Goal: Information Seeking & Learning: Learn about a topic

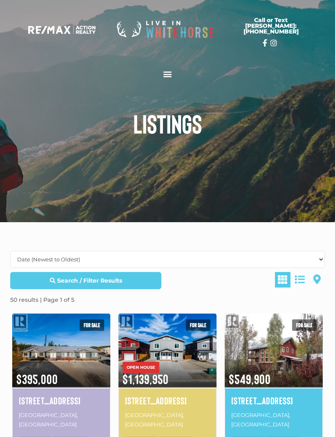
click at [305, 278] on span at bounding box center [300, 279] width 10 height 10
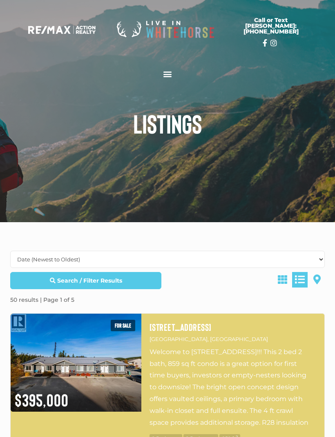
click at [45, 283] on link "Search / Filter Results" at bounding box center [85, 280] width 151 height 17
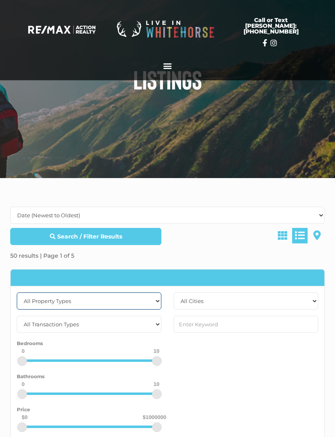
click at [158, 302] on select "All Property Types Business Industrial Office Other Single Family Vacant Land" at bounding box center [89, 301] width 145 height 17
select select "Vacant Land"
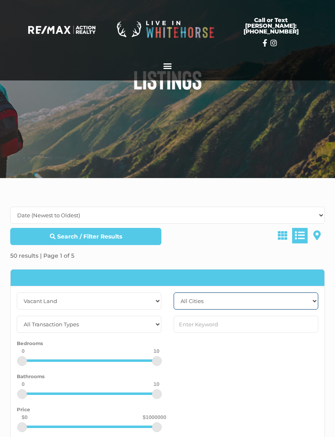
click at [316, 296] on select "All Cities Dawson City Haines Junction Whitehorse Whitehorse North Whitehorse S…" at bounding box center [246, 300] width 145 height 17
select select "whitehorse"
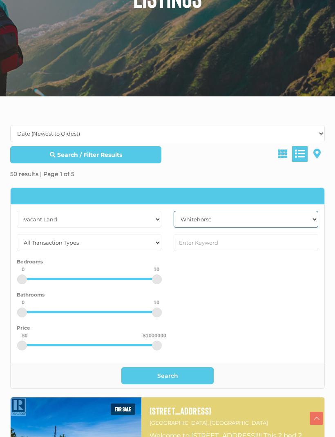
scroll to position [141, 0]
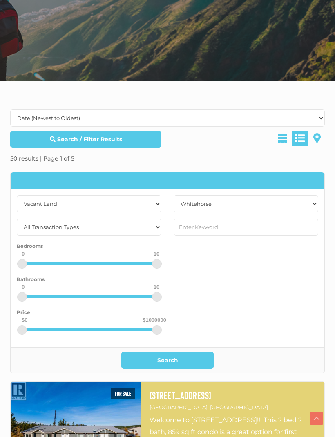
click at [184, 360] on button "Search" at bounding box center [167, 360] width 92 height 17
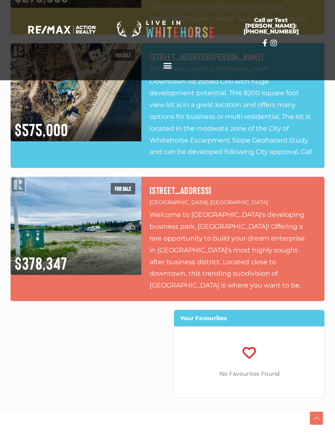
scroll to position [404, 0]
click at [80, 211] on img at bounding box center [76, 226] width 131 height 98
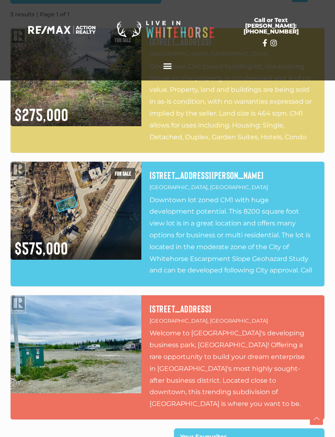
scroll to position [282, 0]
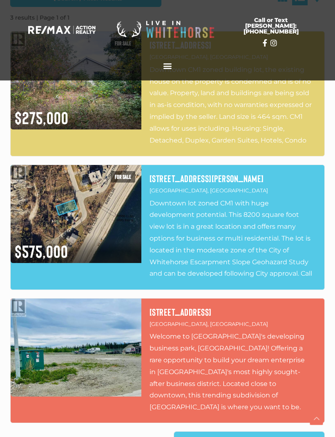
click at [201, 316] on h4 "164 Tlingit Road" at bounding box center [232, 312] width 167 height 11
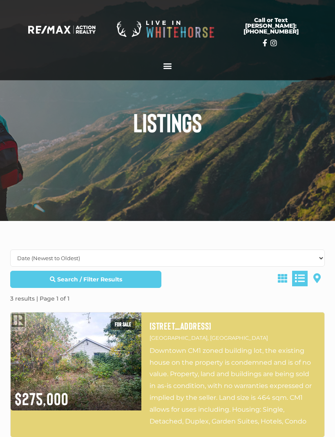
scroll to position [0, 0]
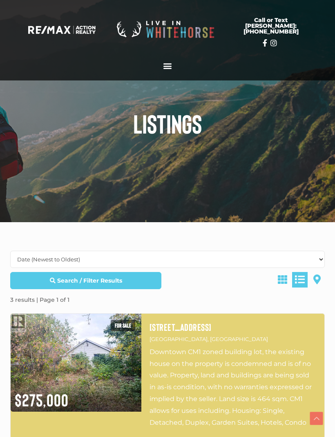
scroll to position [168, 0]
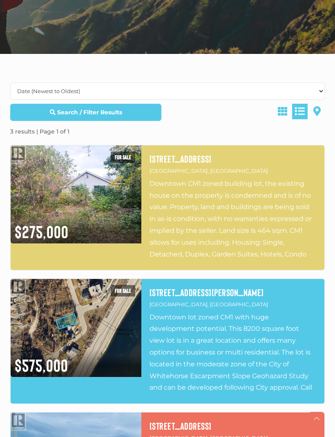
click at [284, 110] on span at bounding box center [283, 111] width 10 height 10
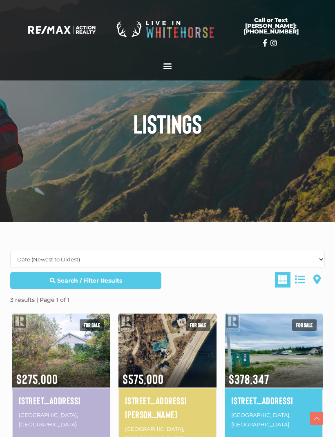
scroll to position [168, 0]
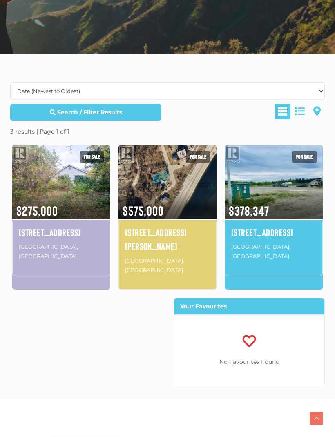
click at [323, 111] on link at bounding box center [317, 112] width 16 height 16
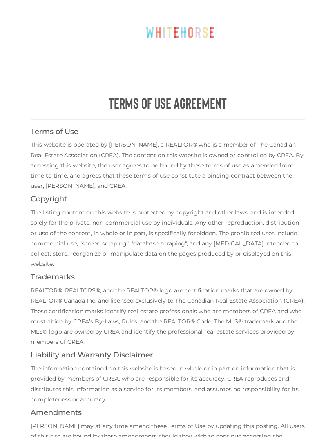
click at [269, 222] on p "The listing content on this website is protected by copyright and other laws, a…" at bounding box center [168, 238] width 274 height 62
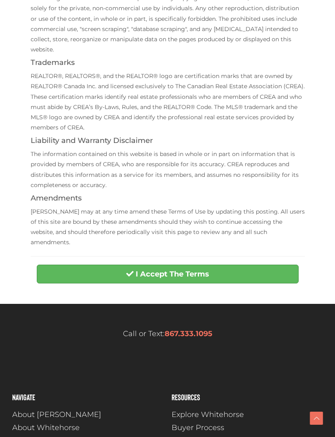
scroll to position [214, 0]
click at [239, 265] on button "I Accept The Terms" at bounding box center [168, 274] width 262 height 19
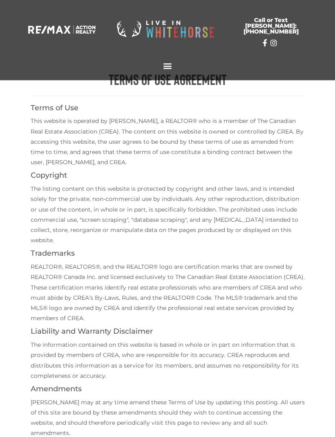
scroll to position [0, 0]
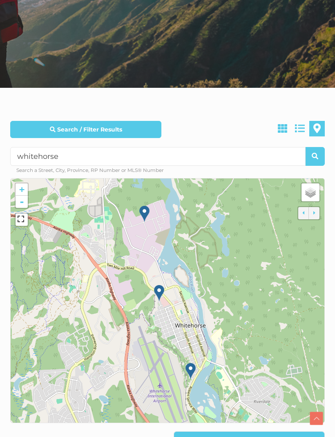
scroll to position [135, 0]
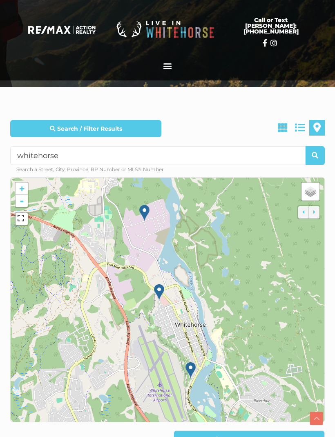
click at [314, 156] on span "submit" at bounding box center [315, 155] width 7 height 7
select select "whitehorse"
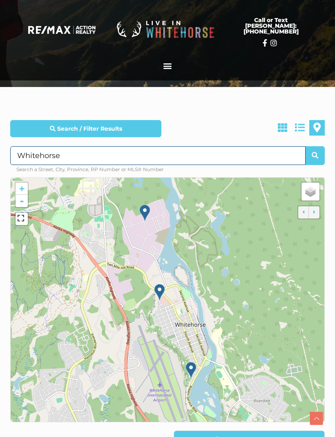
click at [70, 150] on input "Whitehorse" at bounding box center [157, 155] width 295 height 19
click at [96, 148] on input "Whitehorse" at bounding box center [157, 155] width 295 height 19
click at [78, 154] on input "Whitehorse" at bounding box center [157, 155] width 295 height 19
type input "W"
type input "Yukon"
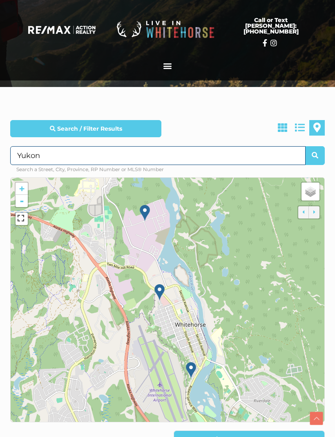
click at [314, 156] on button "submit" at bounding box center [315, 155] width 20 height 19
select select
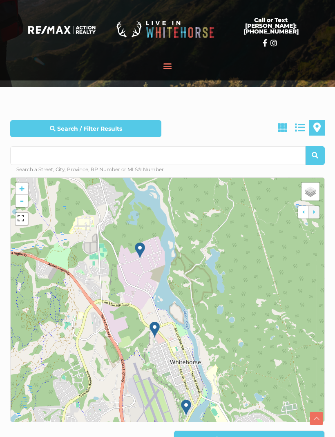
click at [168, 62] on icon "Menu Toggle" at bounding box center [167, 65] width 9 height 9
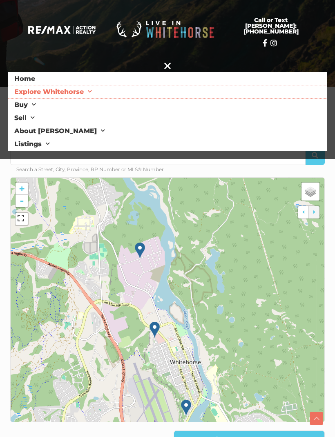
click at [90, 86] on span at bounding box center [88, 91] width 8 height 13
